Goal: Task Accomplishment & Management: Use online tool/utility

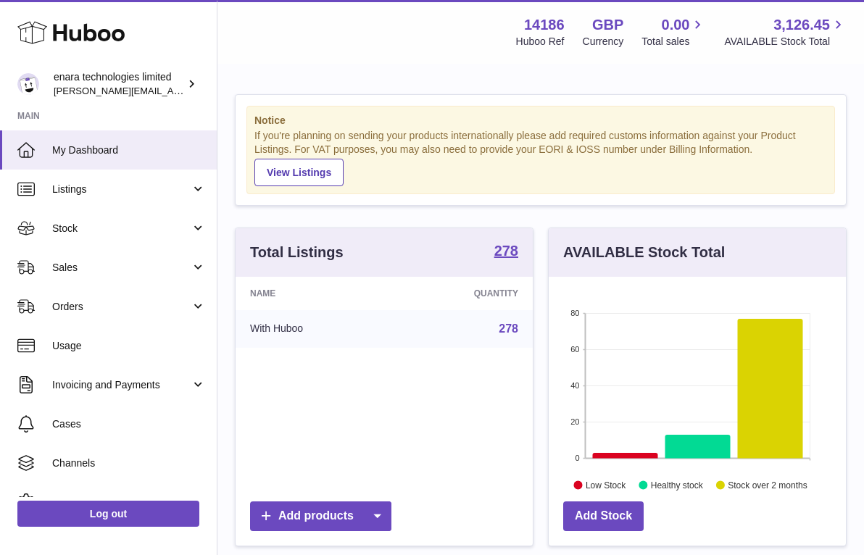
scroll to position [226, 297]
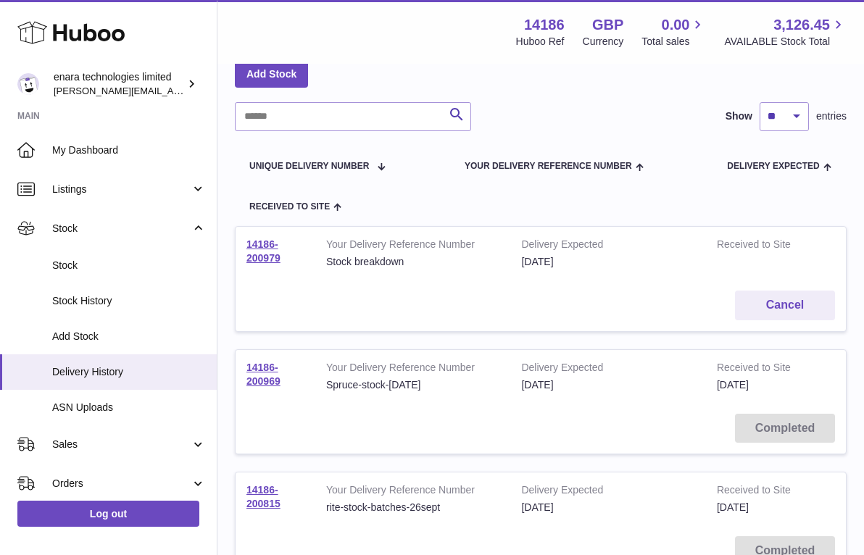
scroll to position [80, 0]
click at [274, 377] on link "14186-200969" at bounding box center [264, 372] width 34 height 25
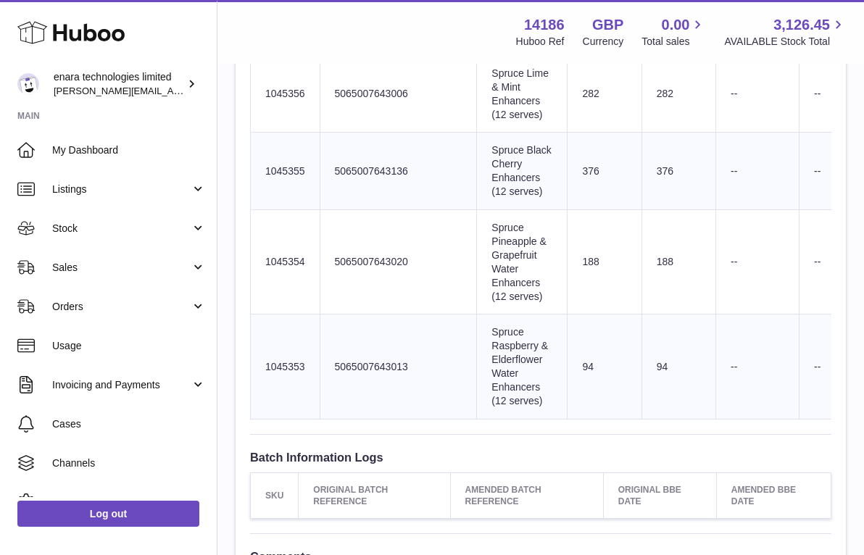
scroll to position [804, 0]
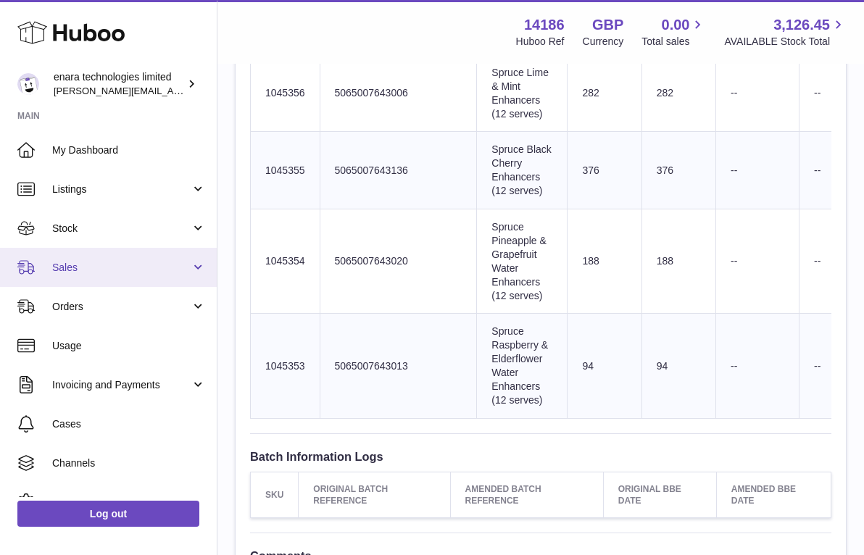
click at [176, 273] on link "Sales" at bounding box center [108, 267] width 217 height 39
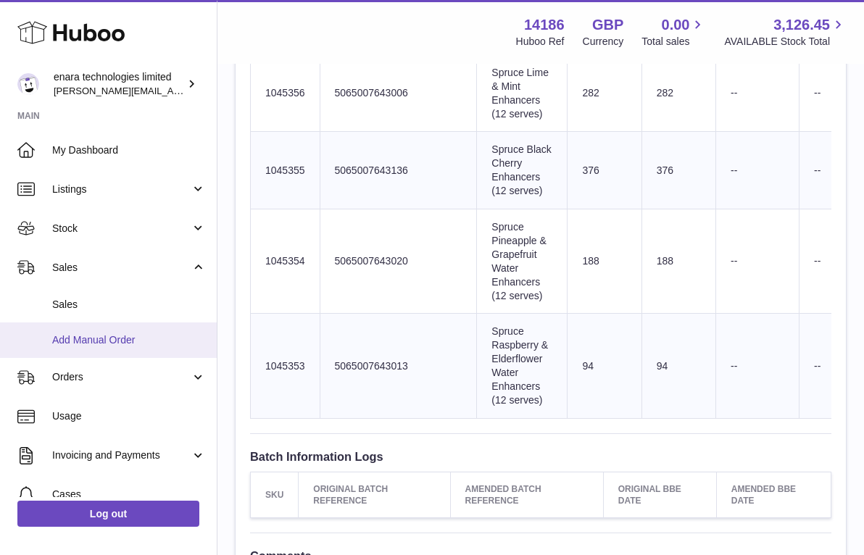
click at [165, 339] on span "Add Manual Order" at bounding box center [129, 341] width 154 height 14
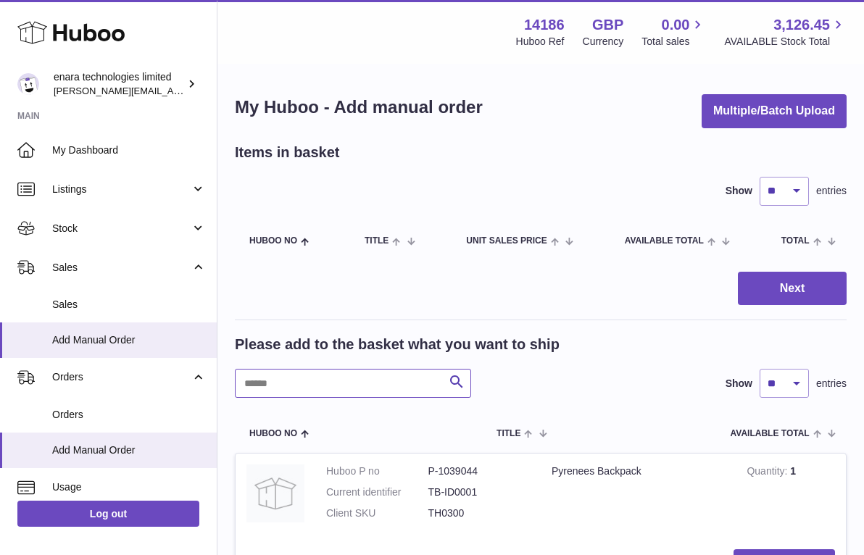
click at [366, 379] on input "text" at bounding box center [353, 383] width 236 height 29
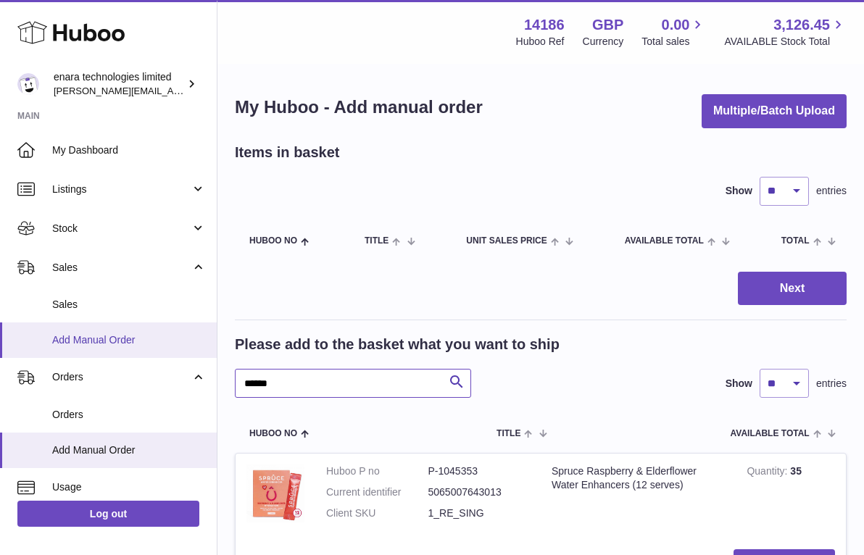
drag, startPoint x: 315, startPoint y: 382, endPoint x: 102, endPoint y: 336, distance: 218.2
type input "****"
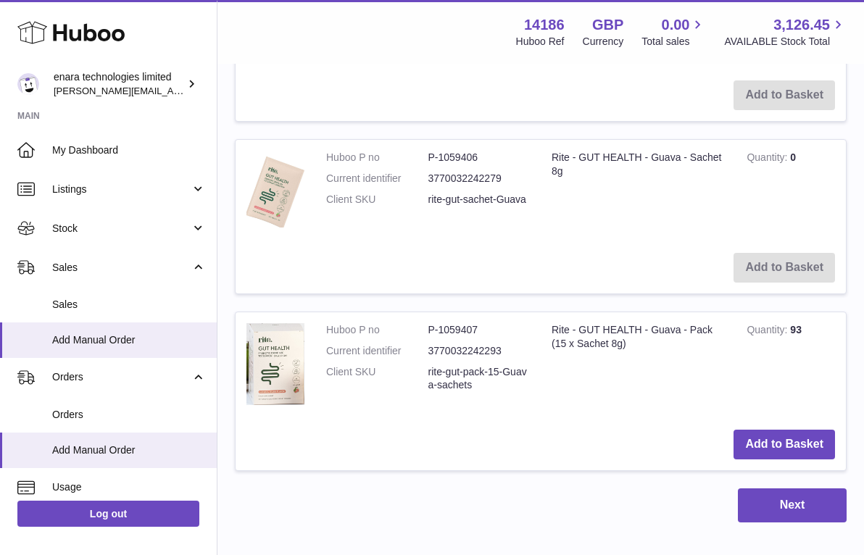
scroll to position [1088, 0]
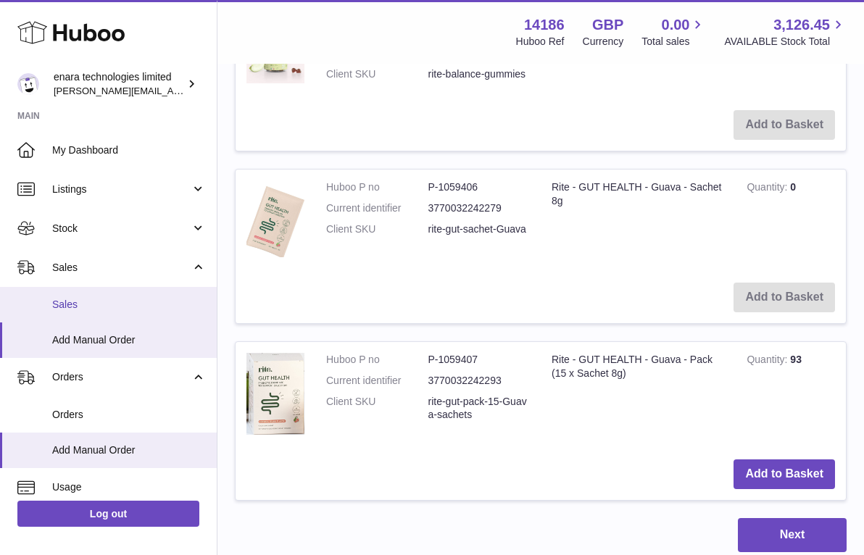
click at [162, 298] on span "Sales" at bounding box center [129, 305] width 154 height 14
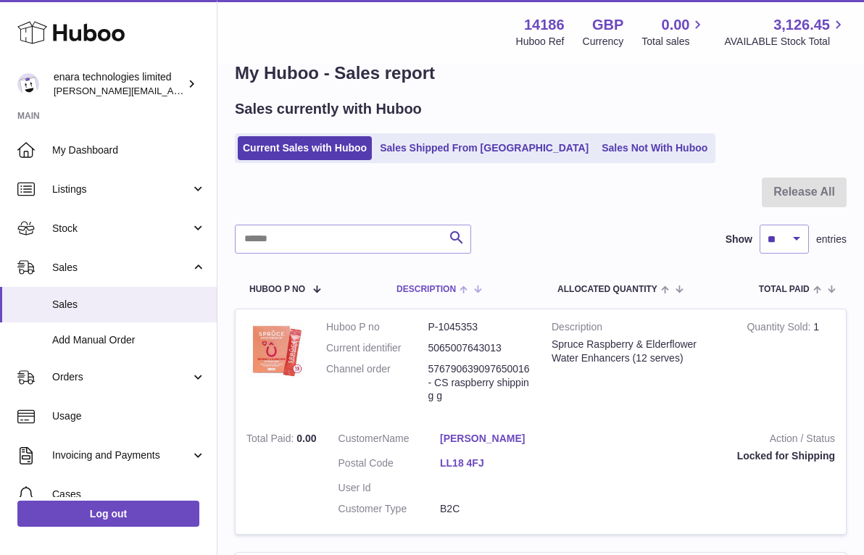
scroll to position [37, 0]
